Goal: Task Accomplishment & Management: Manage account settings

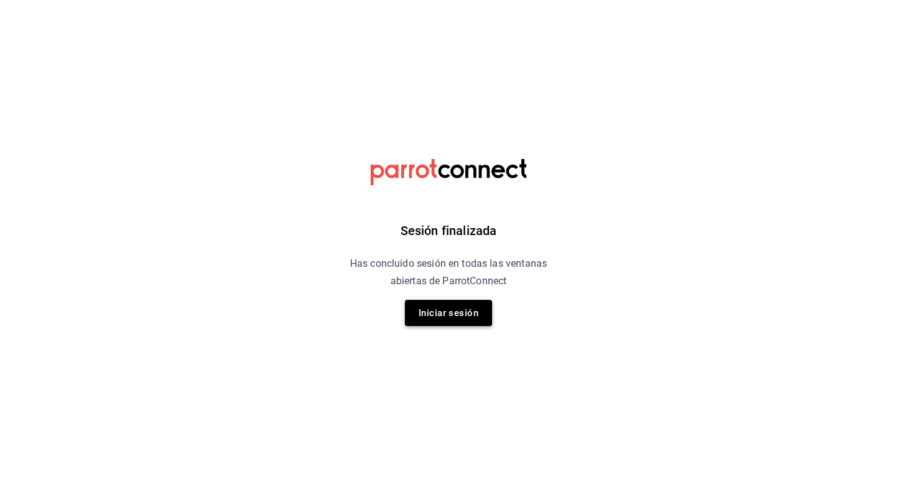
click at [447, 319] on button "Iniciar sesión" at bounding box center [448, 313] width 87 height 26
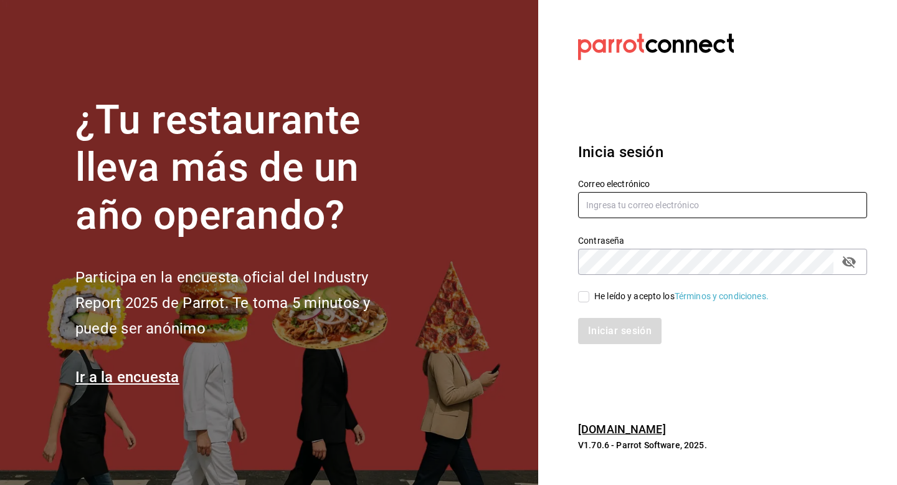
click at [644, 208] on input "text" at bounding box center [722, 205] width 289 height 26
type input "adri.quintero@hotmail.com"
click at [855, 264] on icon "passwordField" at bounding box center [848, 261] width 15 height 15
click at [584, 300] on input "He leído y acepto los Términos y condiciones." at bounding box center [583, 296] width 11 height 11
checkbox input "true"
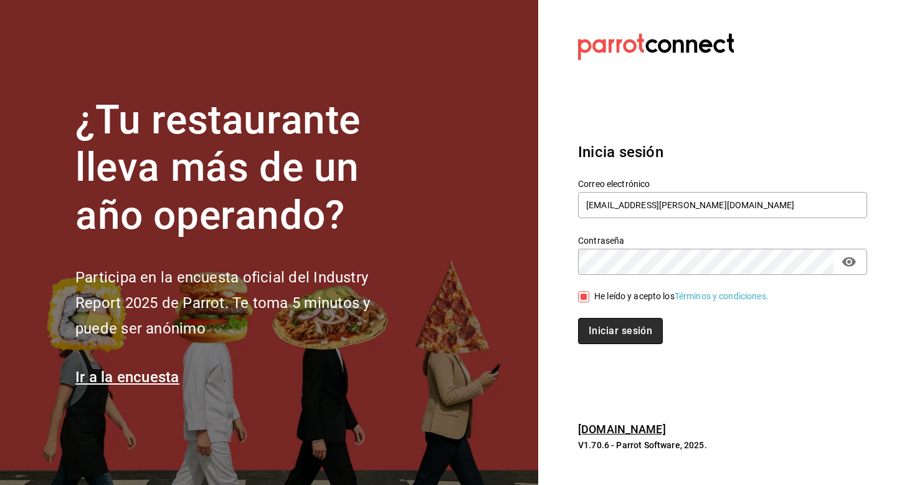
click at [608, 322] on button "Iniciar sesión" at bounding box center [620, 331] width 85 height 26
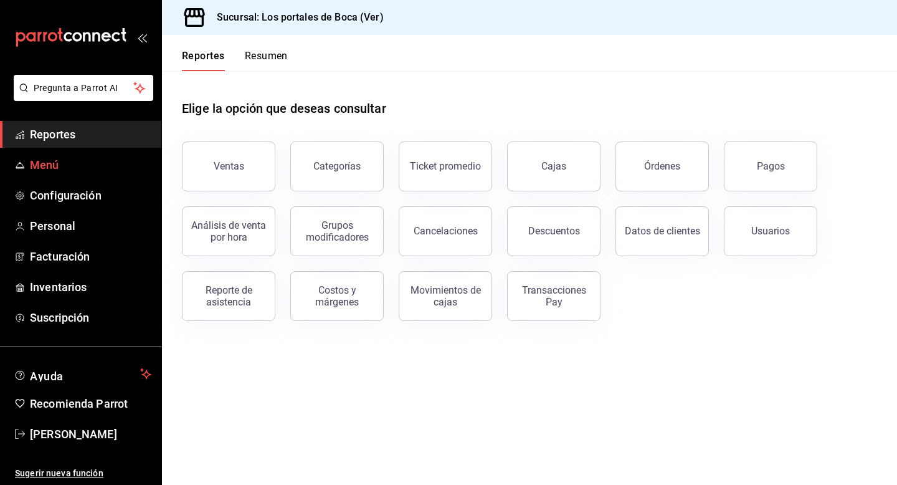
click at [53, 163] on span "Menú" at bounding box center [90, 164] width 121 height 17
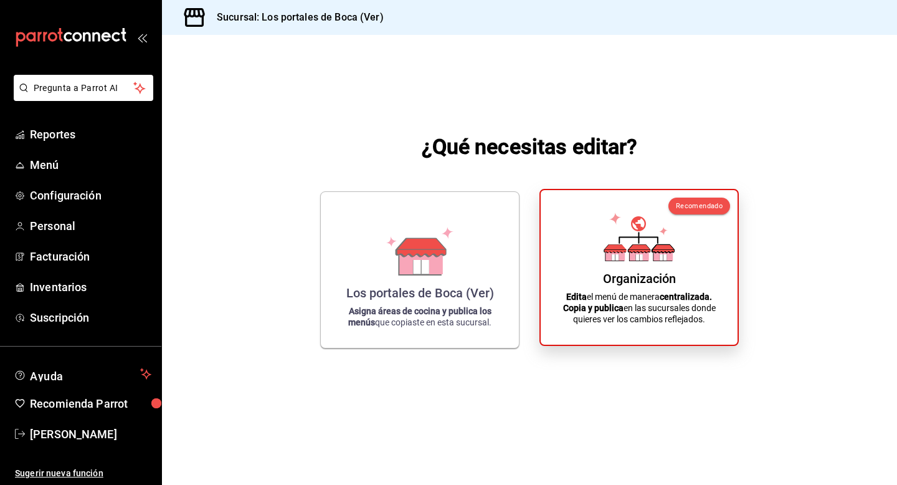
click at [590, 320] on p "Edita el menú de manera centralizada. Copia y publica en las sucursales donde q…" at bounding box center [639, 308] width 167 height 34
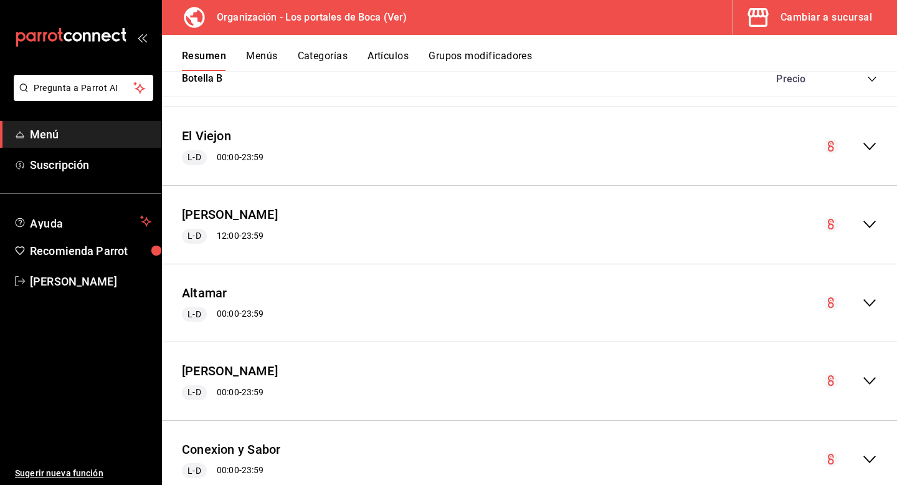
scroll to position [1471, 0]
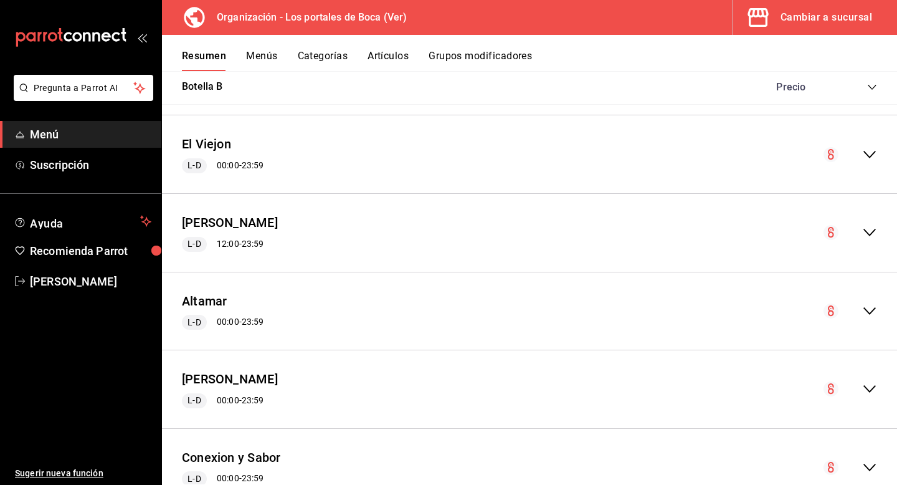
click at [869, 150] on icon "collapse-menu-row" at bounding box center [869, 154] width 15 height 15
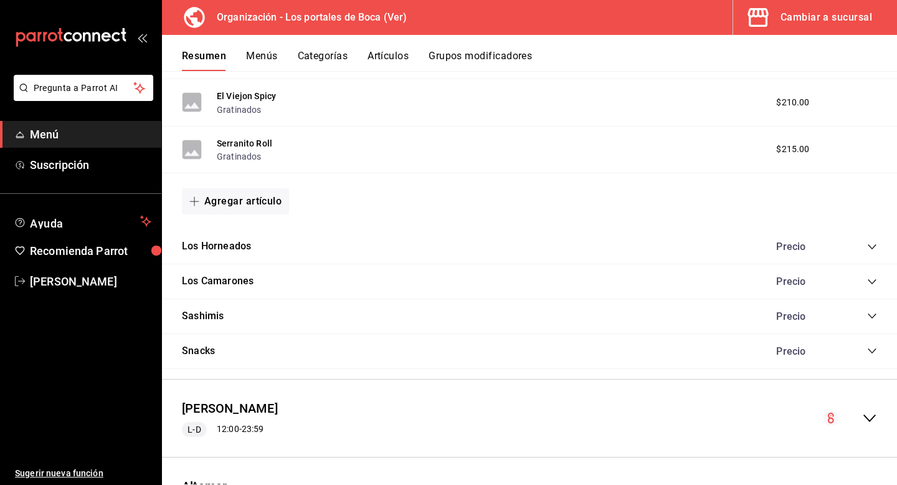
scroll to position [1924, 0]
click at [267, 62] on button "Menús" at bounding box center [261, 60] width 31 height 21
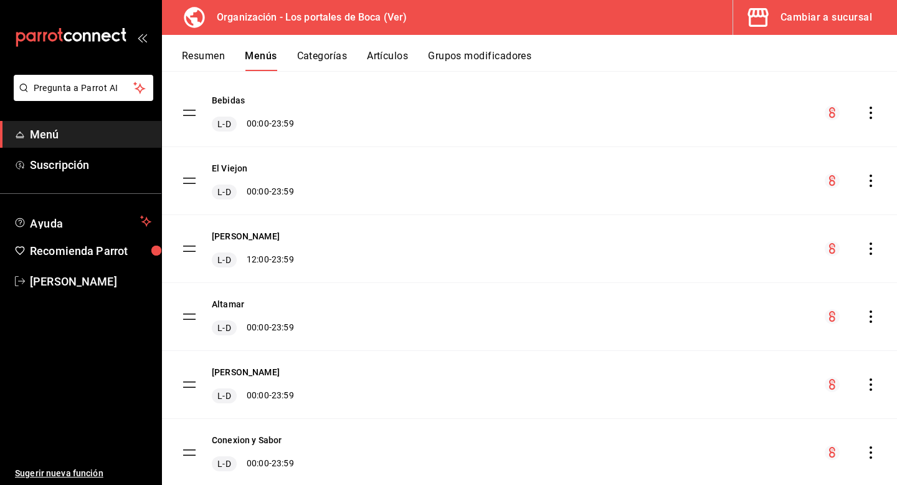
scroll to position [87, 0]
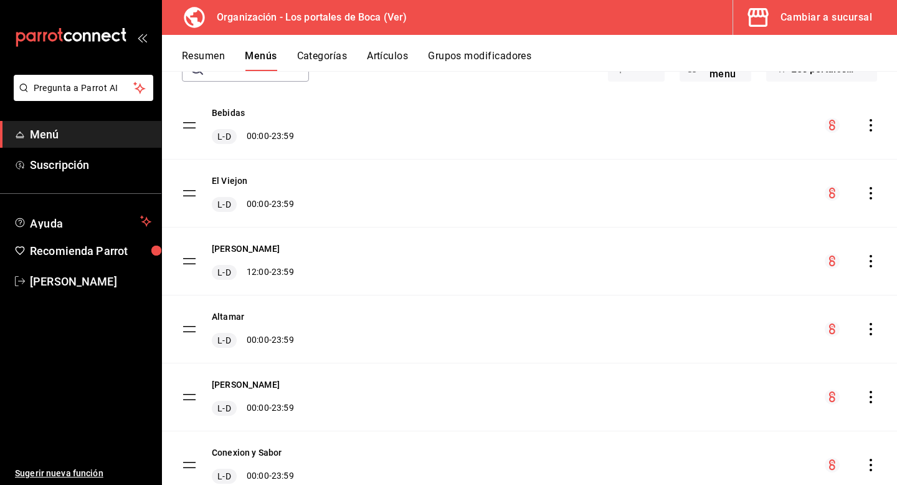
click at [187, 192] on tbody "Bebidas L-D 00:00 - 23:59 El Viejon L-D 00:00 - 23:59 [PERSON_NAME] L-D 12:00 -…" at bounding box center [529, 295] width 735 height 407
click at [869, 190] on icon "actions" at bounding box center [870, 193] width 12 height 12
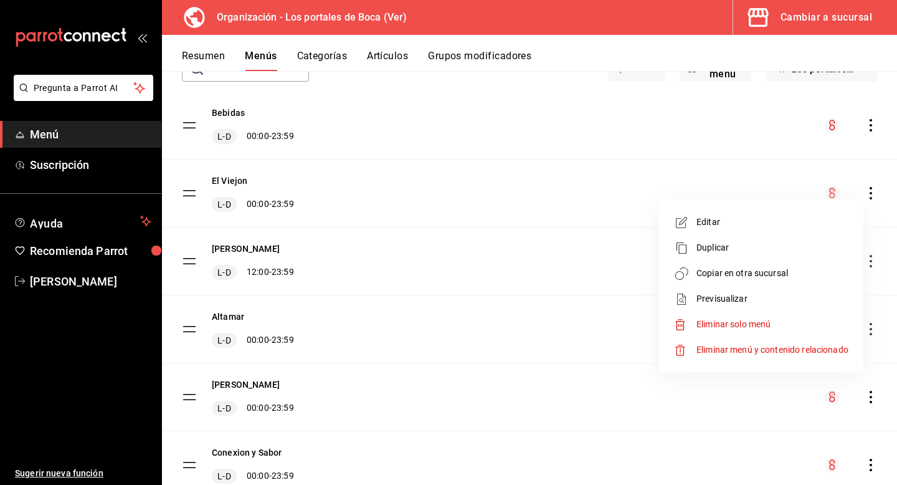
click at [869, 190] on div at bounding box center [448, 242] width 897 height 485
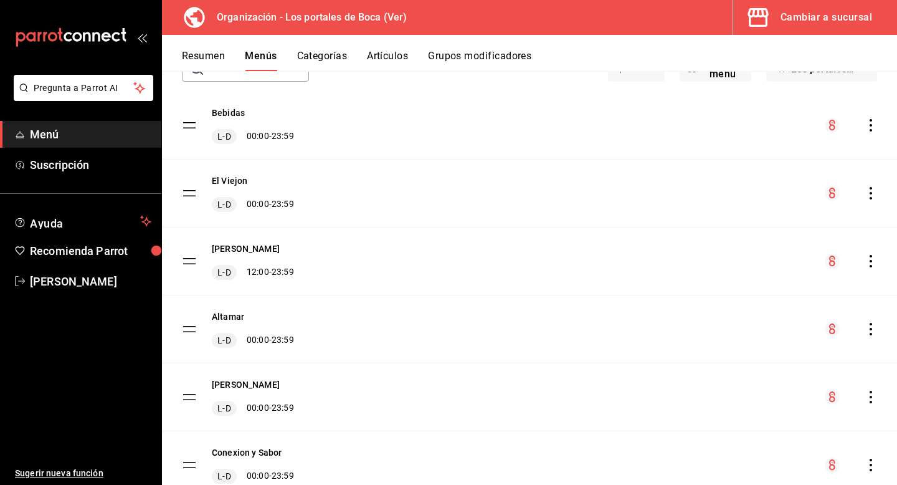
click at [198, 60] on button "Resumen" at bounding box center [203, 60] width 43 height 21
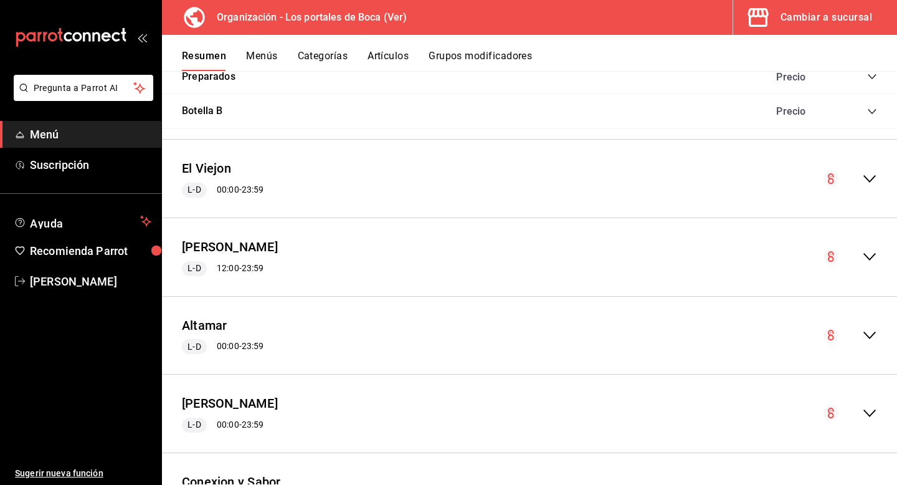
scroll to position [1441, 0]
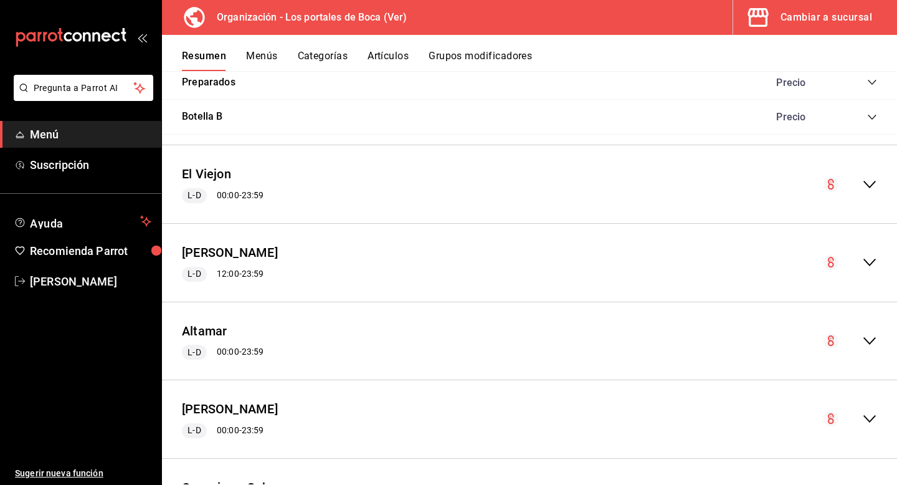
click at [284, 177] on div "El Viejon L-D 00:00 - 23:59" at bounding box center [529, 184] width 735 height 58
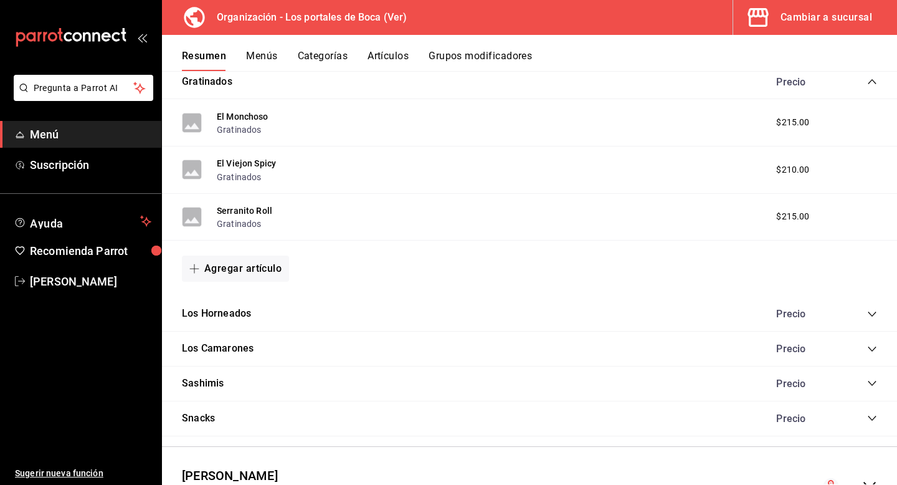
scroll to position [1885, 0]
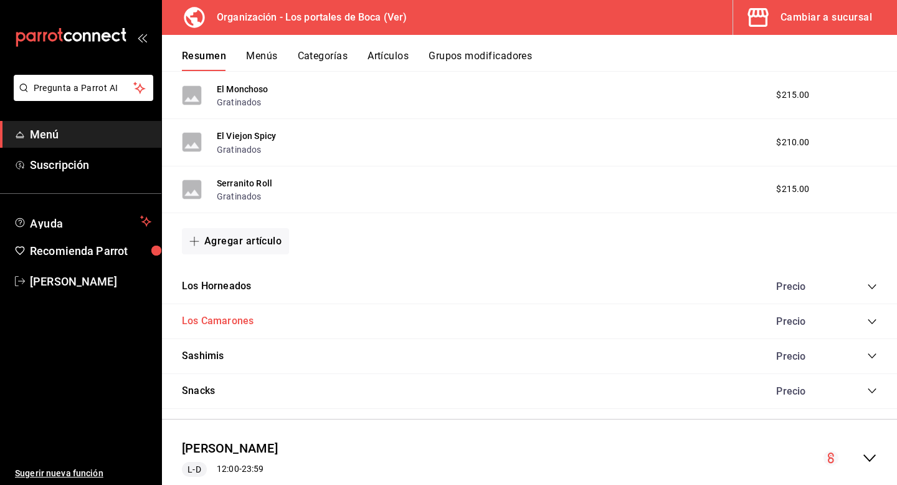
click at [250, 315] on button "Los Camarones" at bounding box center [218, 321] width 72 height 14
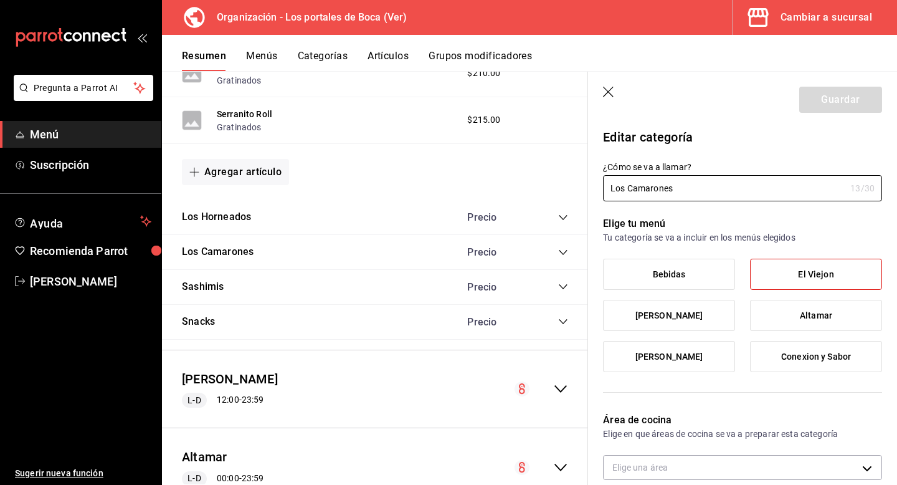
scroll to position [1961, 0]
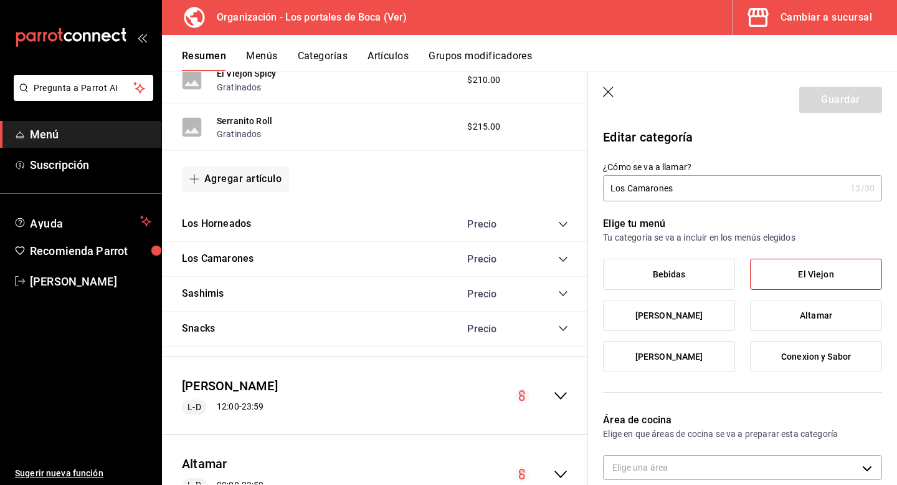
click at [561, 260] on icon "collapse-category-row" at bounding box center [563, 259] width 10 height 10
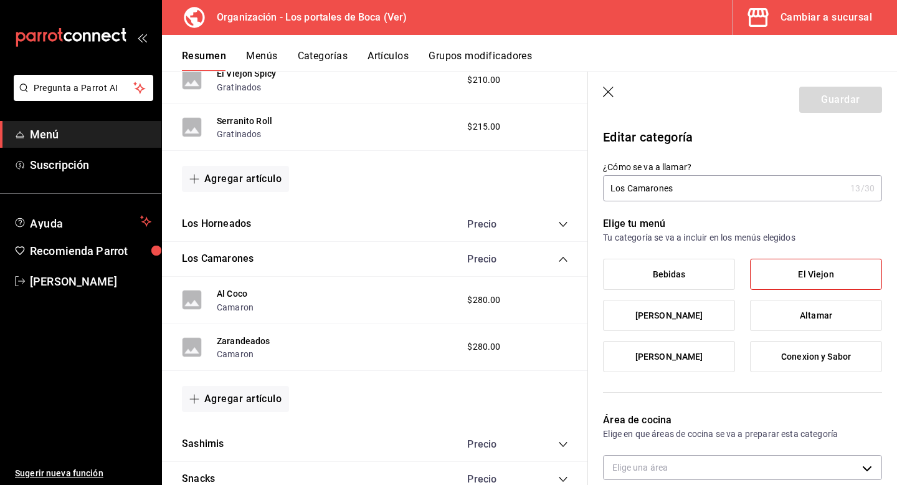
click at [609, 88] on icon "button" at bounding box center [609, 93] width 12 height 12
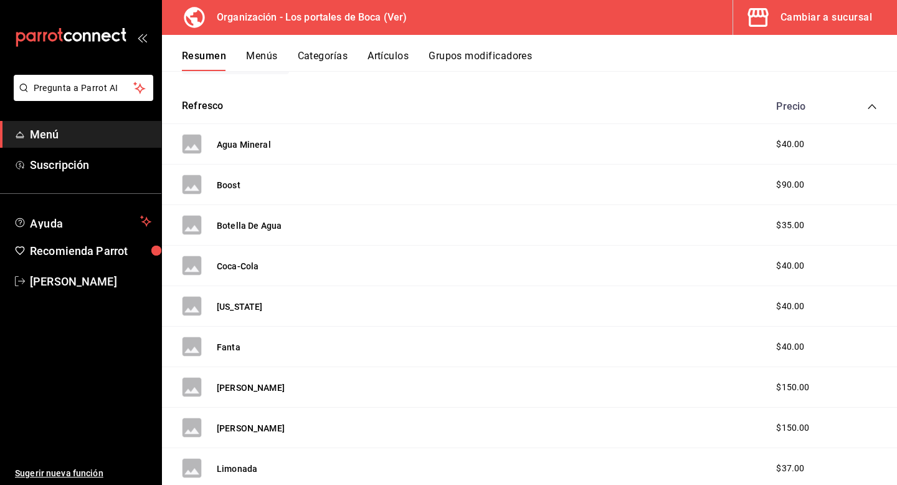
scroll to position [247, 0]
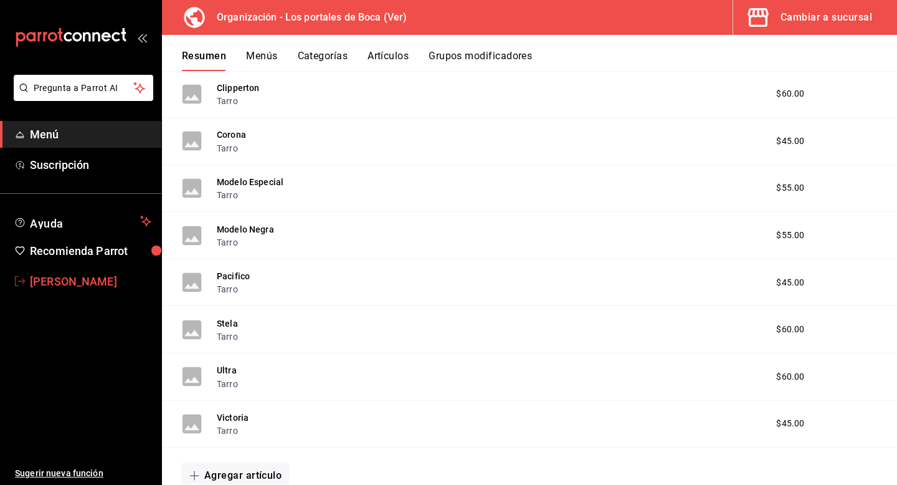
click at [26, 281] on link "[PERSON_NAME]" at bounding box center [80, 281] width 161 height 27
